Goal: Navigation & Orientation: Find specific page/section

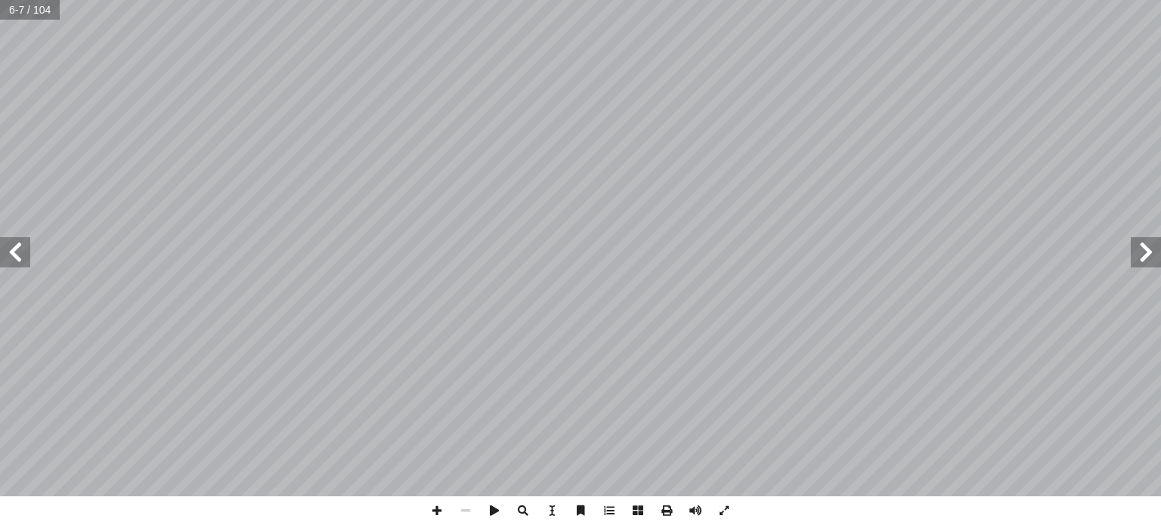
click at [14, 252] on span at bounding box center [15, 252] width 30 height 30
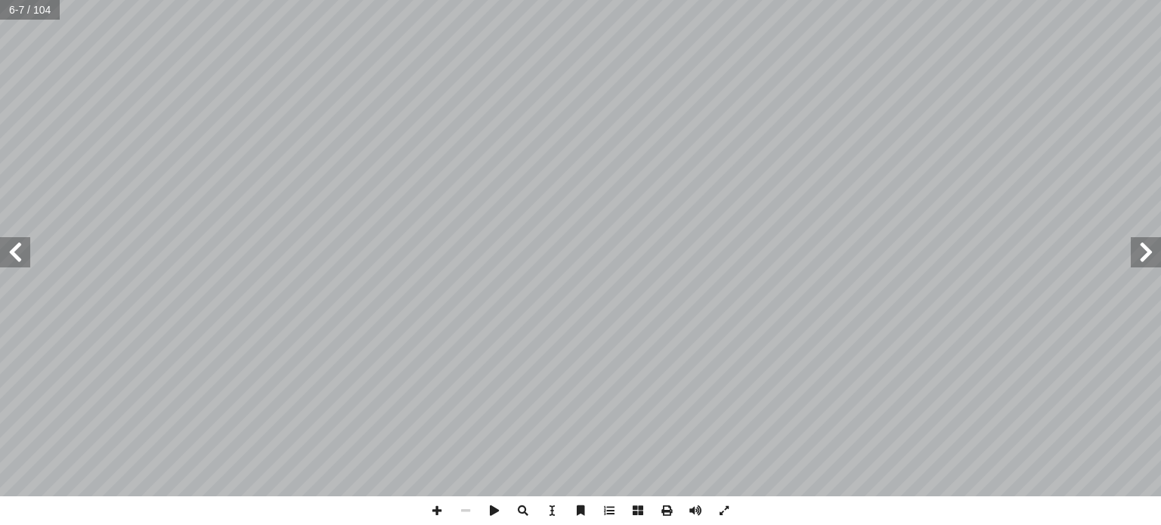
click at [14, 252] on span at bounding box center [15, 252] width 30 height 30
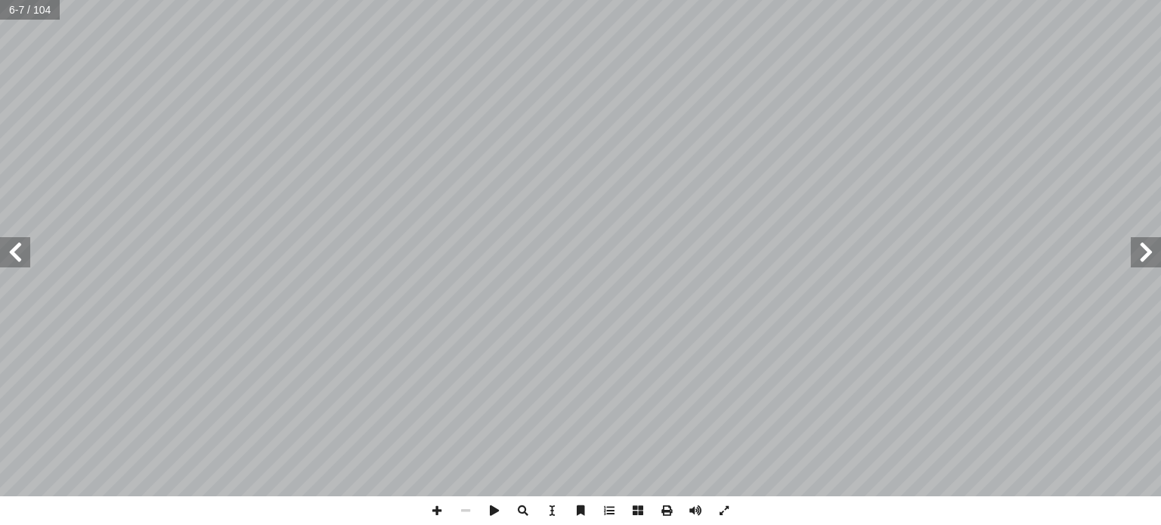
click at [14, 252] on span at bounding box center [15, 252] width 30 height 30
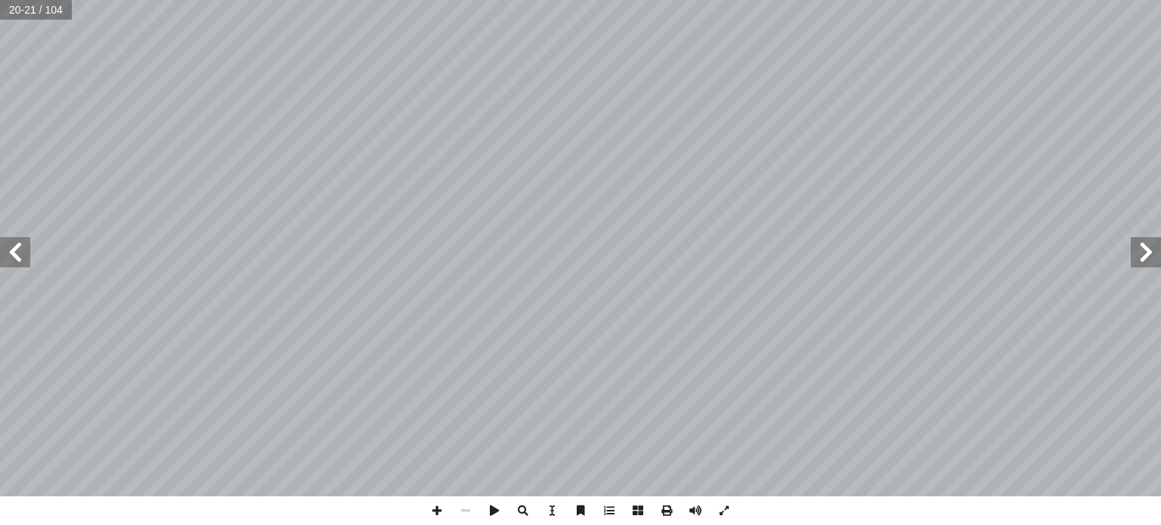
click at [14, 252] on span at bounding box center [15, 252] width 30 height 30
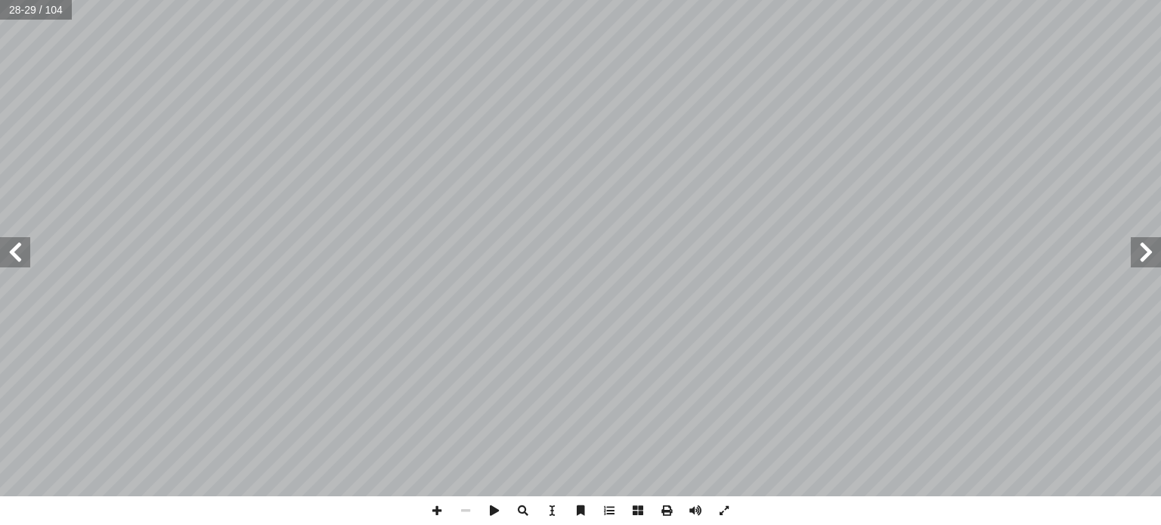
click at [14, 252] on span at bounding box center [15, 252] width 30 height 30
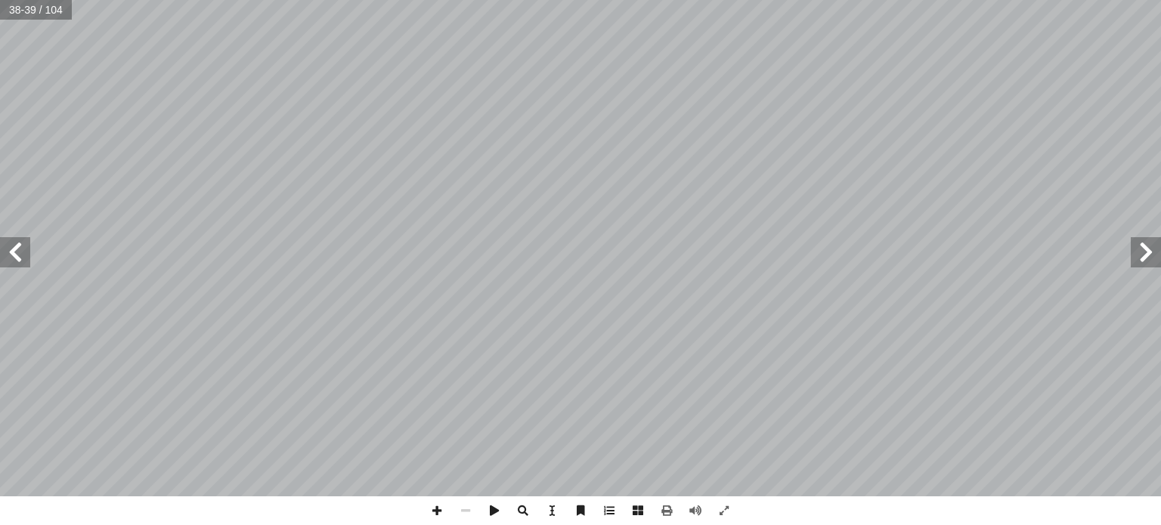
click at [8, 253] on span at bounding box center [15, 252] width 30 height 30
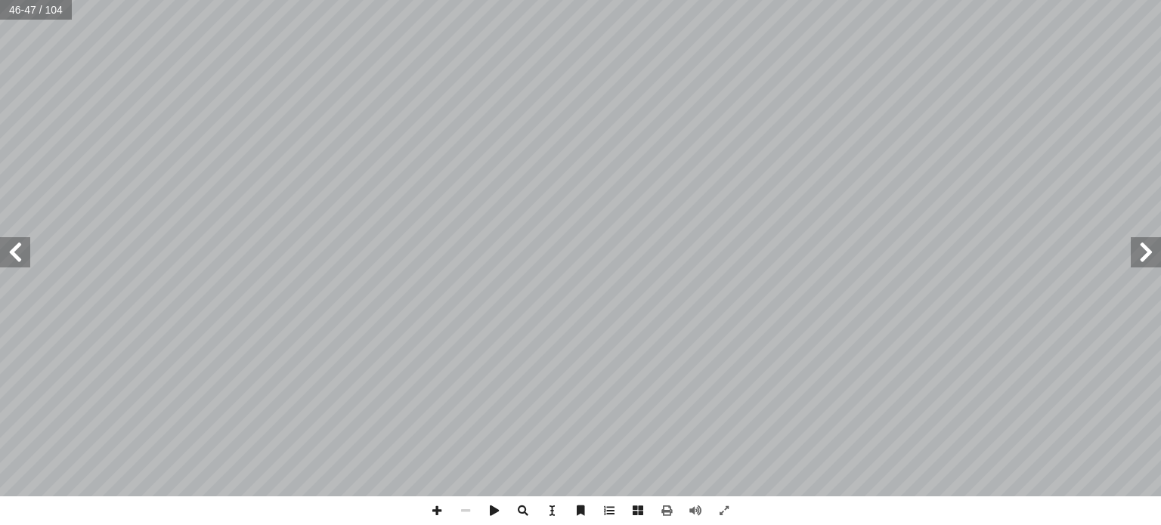
click at [8, 253] on span at bounding box center [15, 252] width 30 height 30
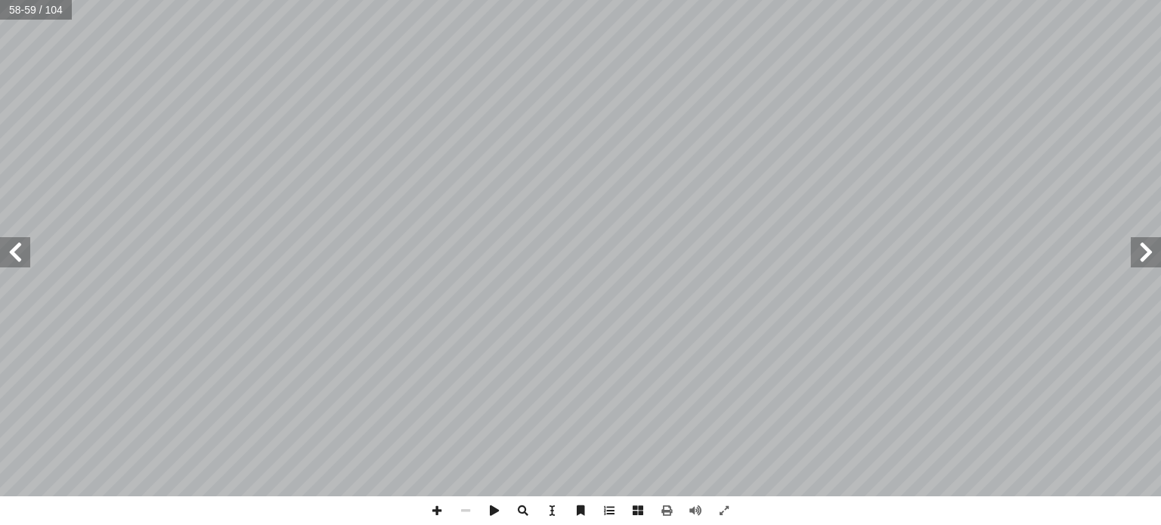
click at [8, 253] on span at bounding box center [15, 252] width 30 height 30
click at [18, 260] on span at bounding box center [15, 252] width 30 height 30
click at [16, 249] on span at bounding box center [15, 252] width 30 height 30
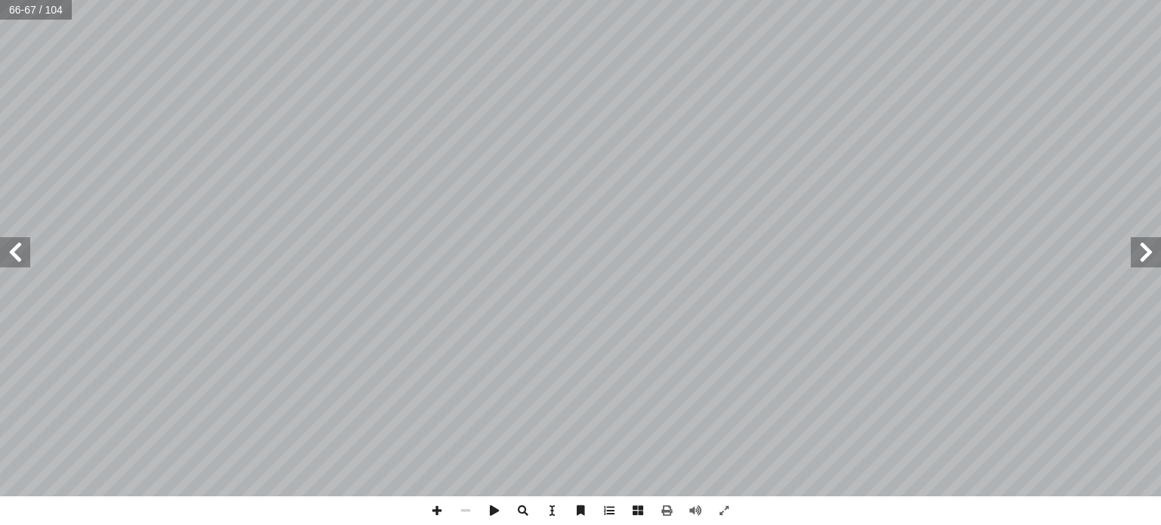
click at [16, 249] on span at bounding box center [15, 252] width 30 height 30
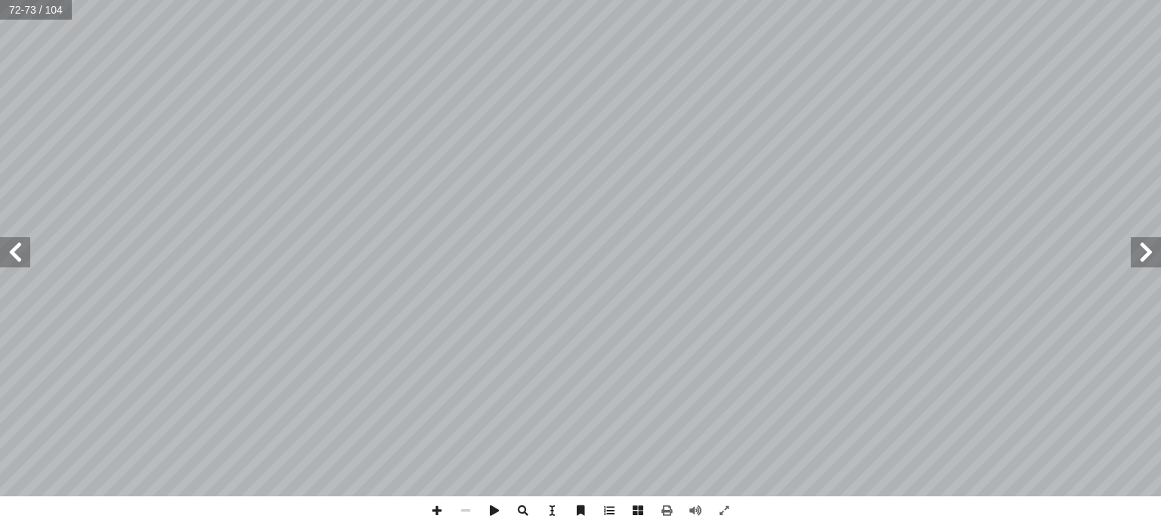
click at [16, 249] on span at bounding box center [15, 252] width 30 height 30
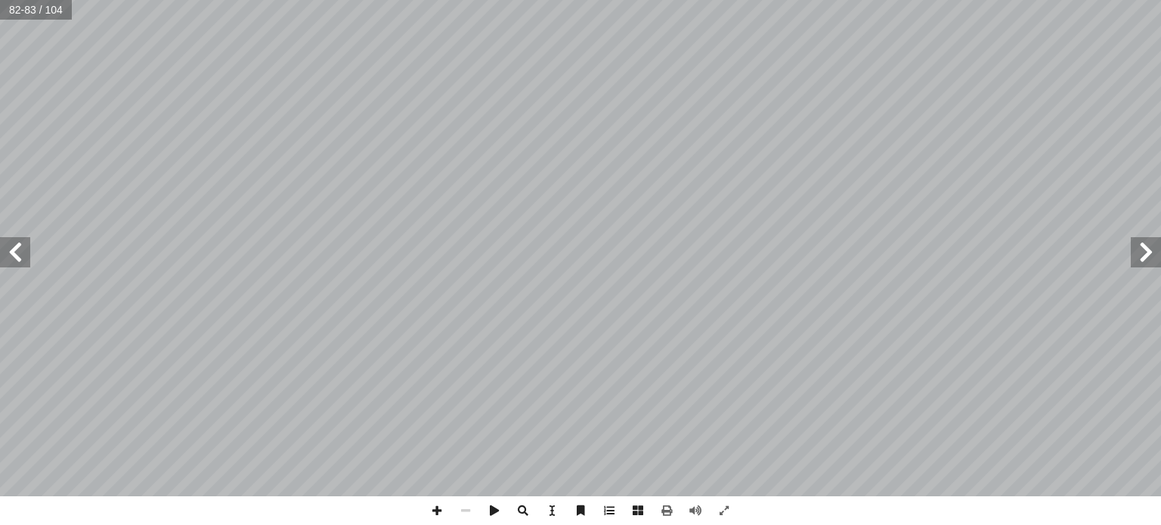
click at [16, 249] on span at bounding box center [15, 252] width 30 height 30
click at [1155, 247] on span at bounding box center [1146, 252] width 30 height 30
